Goal: Task Accomplishment & Management: Use online tool/utility

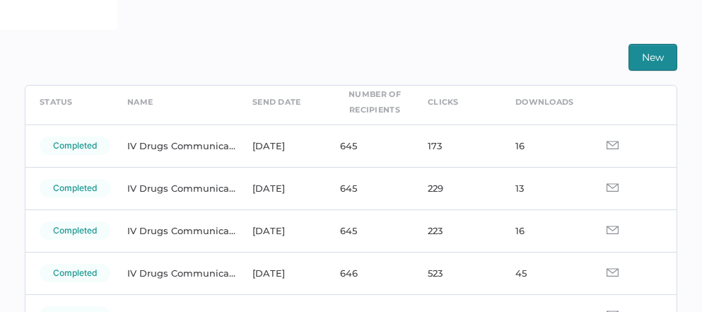
scroll to position [54, 0]
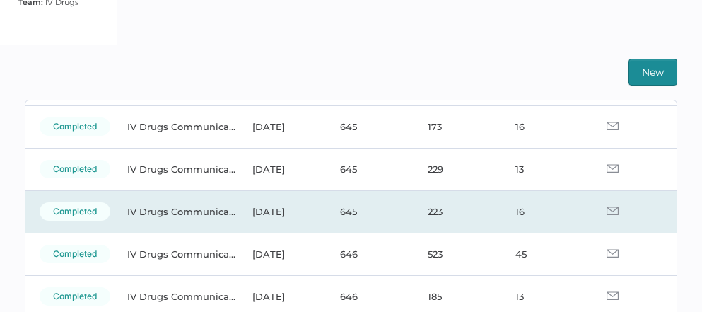
scroll to position [96, 0]
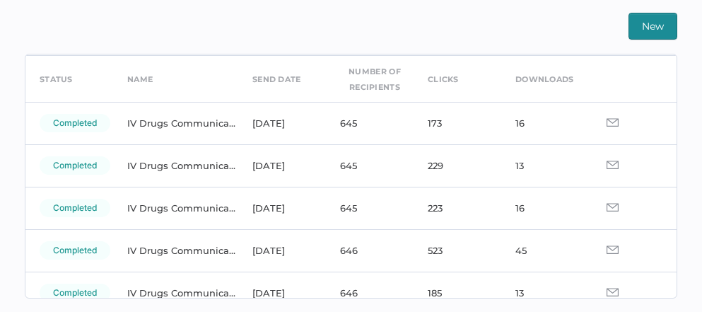
scroll to position [63, 0]
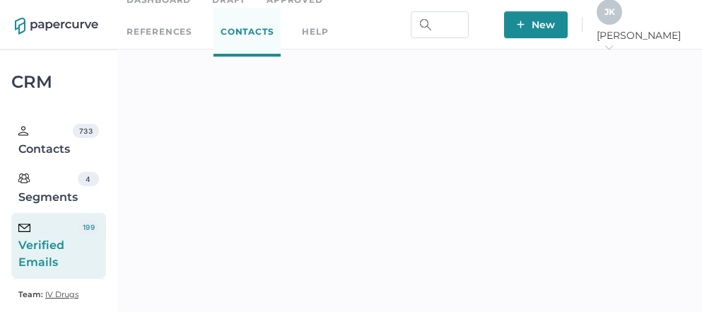
click at [622, 12] on div "J K" at bounding box center [609, 11] width 25 height 25
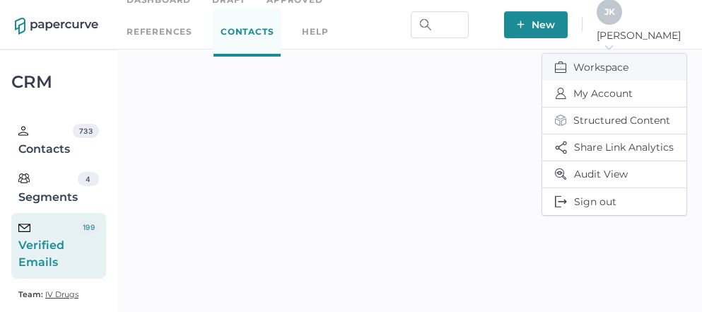
click at [596, 56] on span "Workspace" at bounding box center [614, 67] width 119 height 27
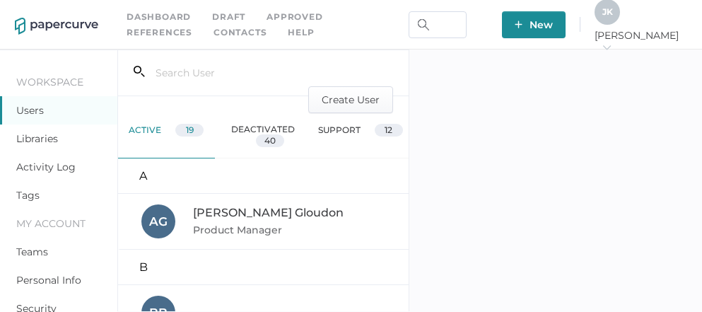
click at [43, 167] on link "Activity Log" at bounding box center [45, 167] width 59 height 13
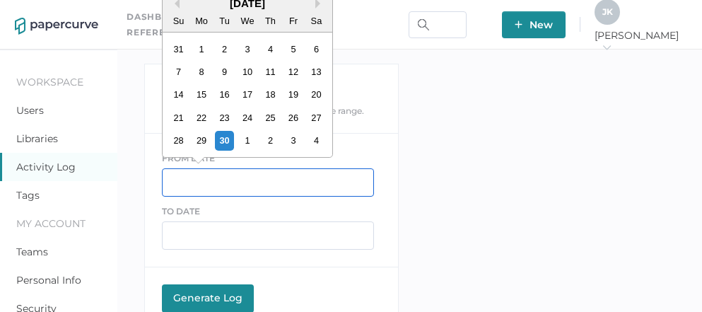
click at [206, 183] on input "text" at bounding box center [268, 182] width 212 height 28
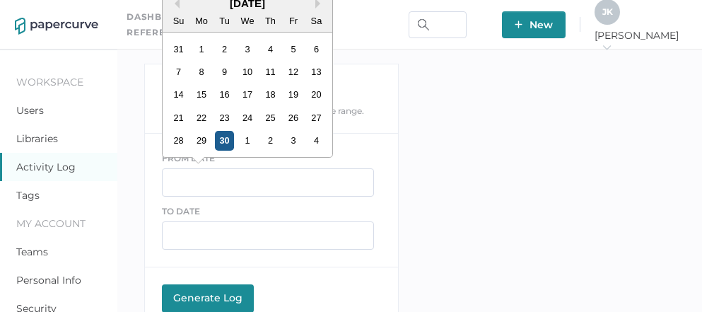
click at [227, 141] on div "30" at bounding box center [223, 140] width 19 height 19
type input "[DATE]"
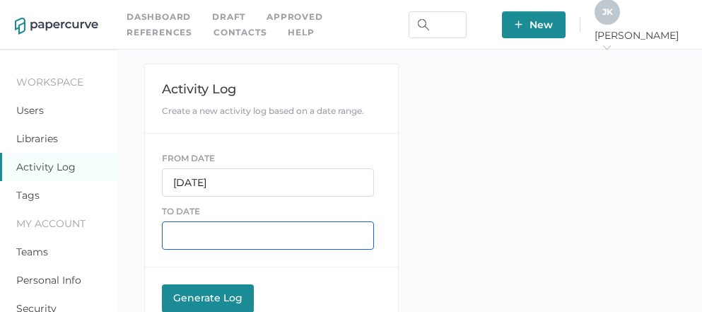
click at [206, 234] on input "text" at bounding box center [268, 235] width 212 height 28
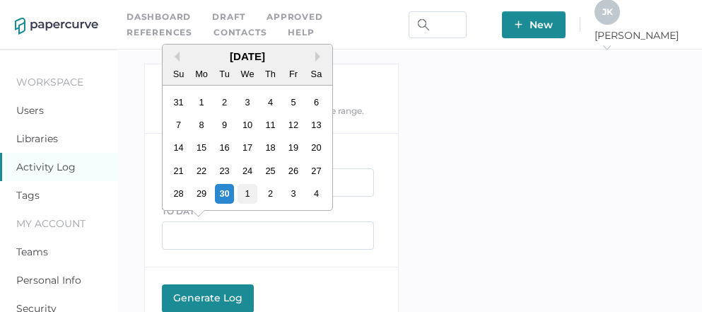
click at [245, 199] on div "1" at bounding box center [247, 193] width 19 height 19
type input "[DATE]"
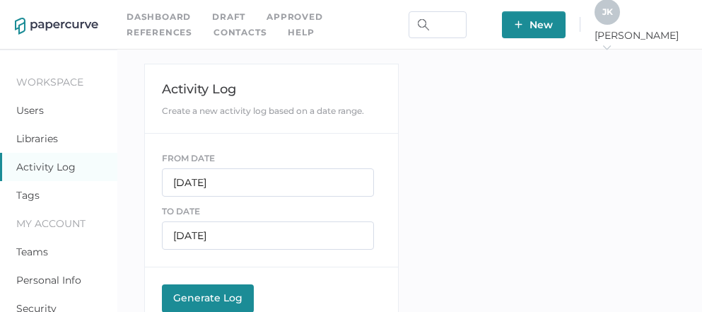
click at [202, 294] on div "Generate Log" at bounding box center [208, 297] width 78 height 13
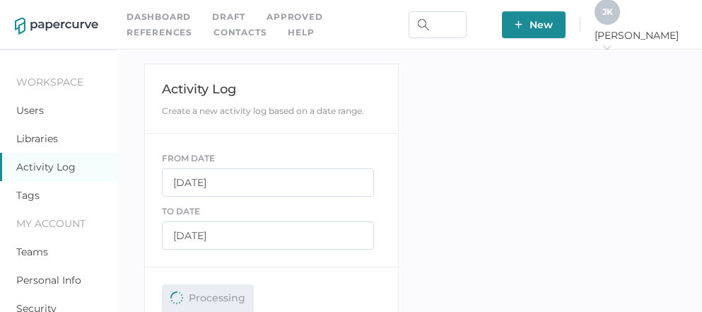
scroll to position [50, 0]
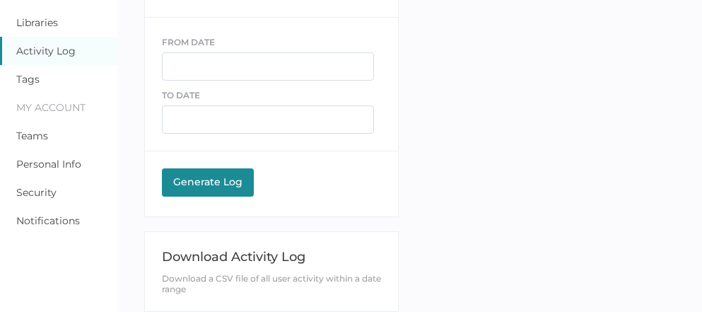
scroll to position [204, 0]
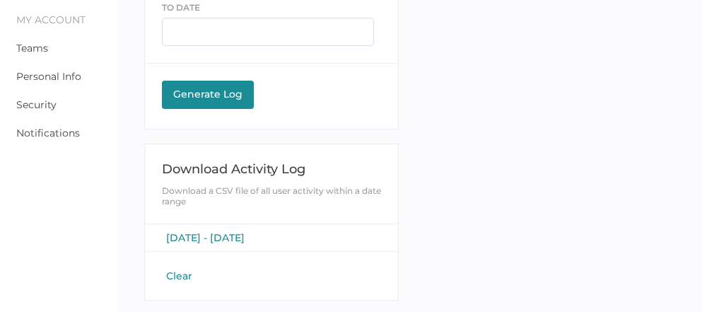
click at [215, 239] on span "September 30, 2025 - October 1, 2025" at bounding box center [205, 237] width 79 height 13
